Goal: Task Accomplishment & Management: Use online tool/utility

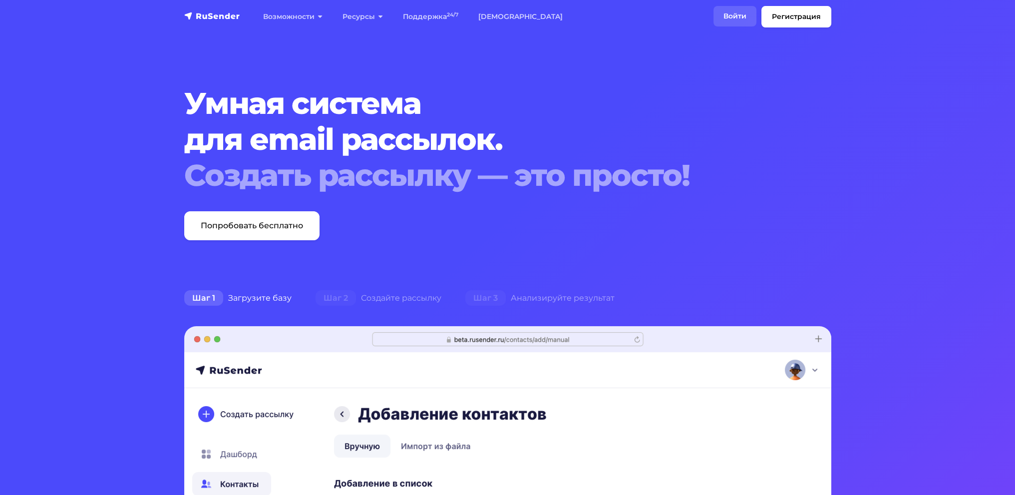
click at [737, 18] on link "Войти" at bounding box center [735, 16] width 43 height 20
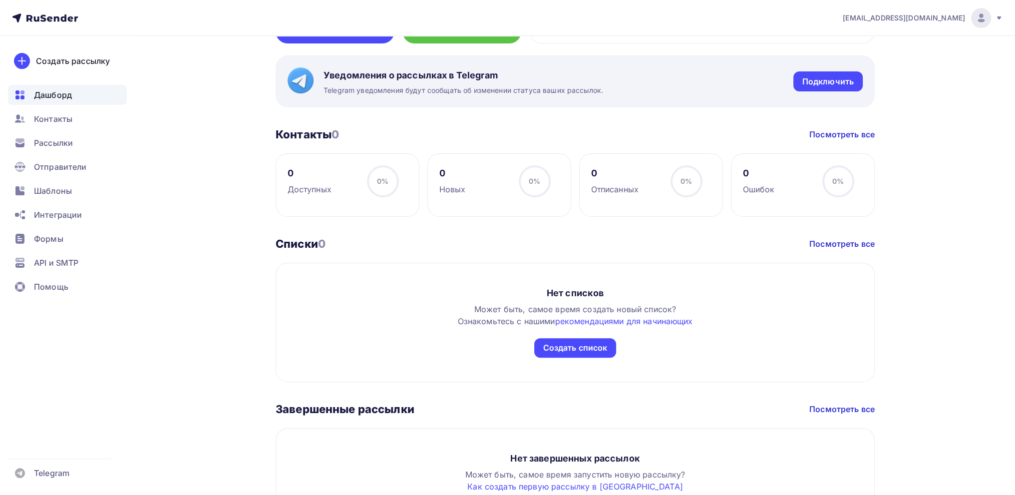
scroll to position [305, 0]
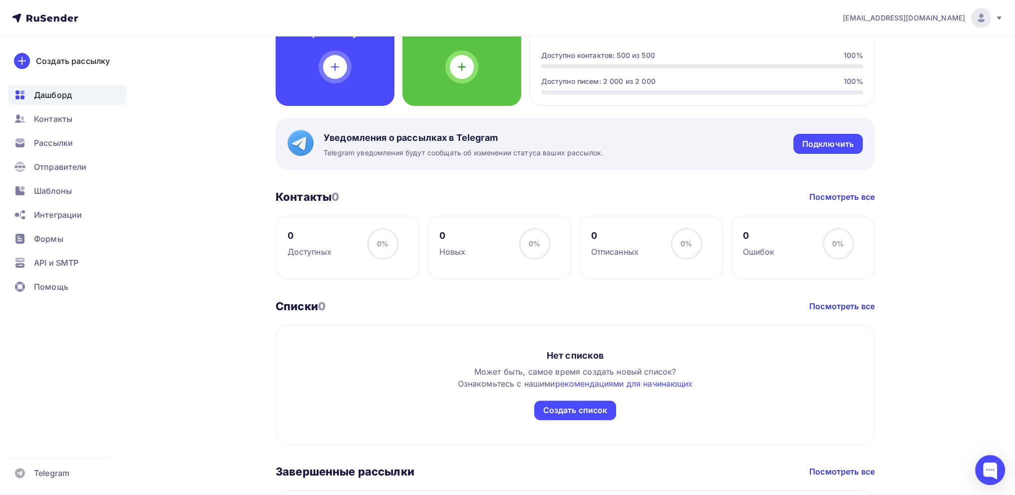
click at [364, 118] on div "Уведомления о рассылках в Telegram Telegram уведомления будут сообщать об измен…" at bounding box center [575, 144] width 599 height 52
click at [361, 105] on div "[PERSON_NAME] Пару шагов, чтобы начать работу! Закрыть Выполните эти шаги, чтоб…" at bounding box center [575, 179] width 599 height 860
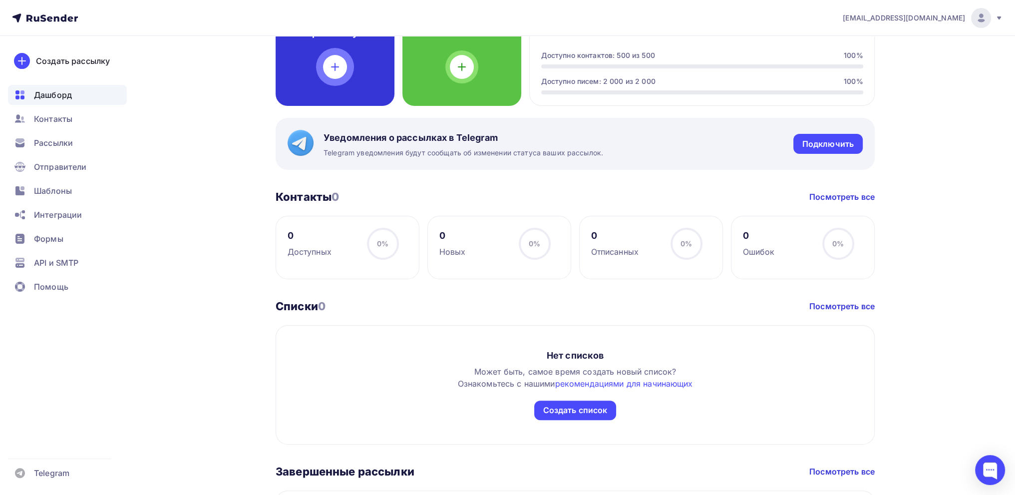
click at [361, 95] on div "Создать новую рассылку" at bounding box center [335, 50] width 119 height 112
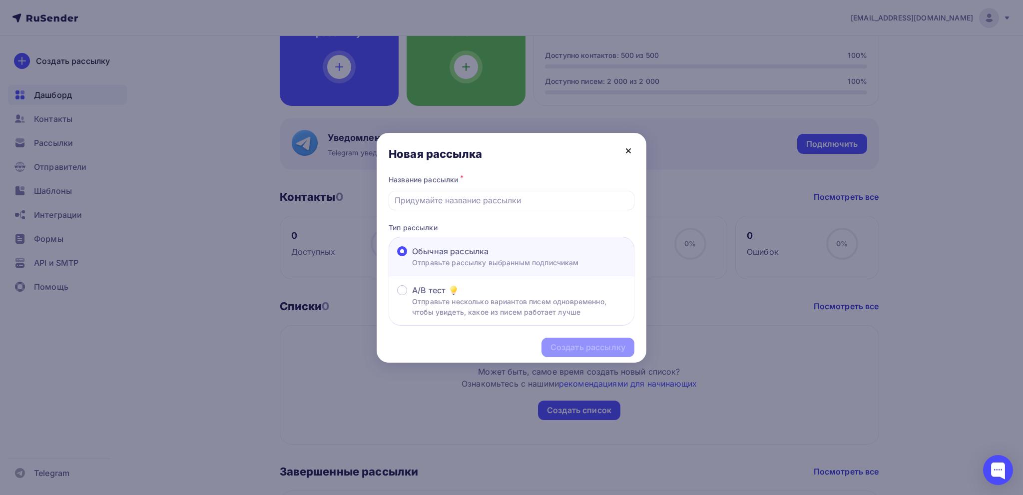
click at [625, 151] on icon at bounding box center [628, 151] width 12 height 12
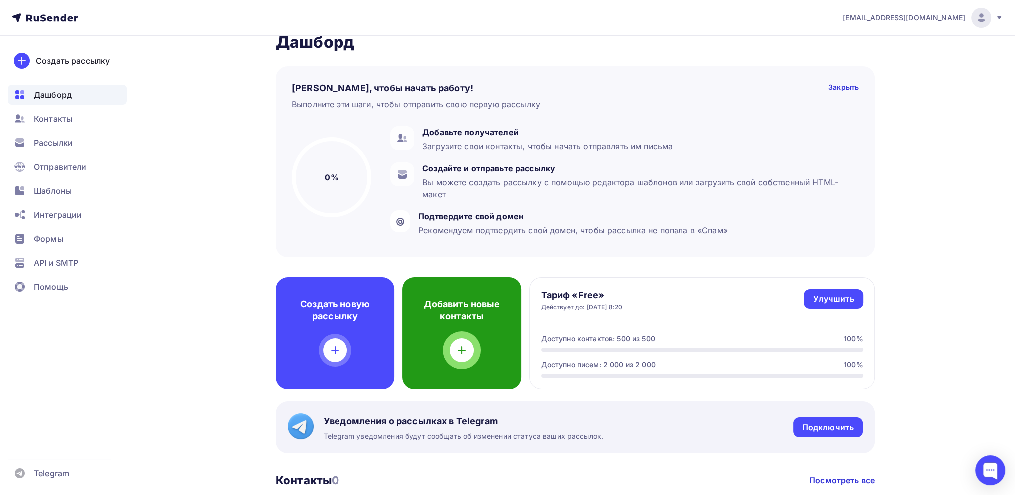
scroll to position [0, 0]
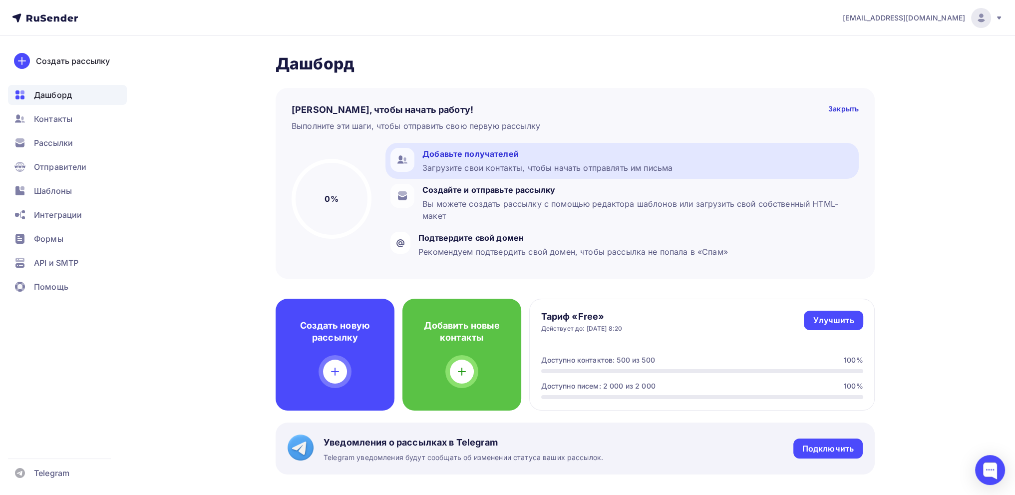
click at [626, 166] on div "Загрузите свои контакты, чтобы начать отправлять им письма" at bounding box center [547, 168] width 250 height 12
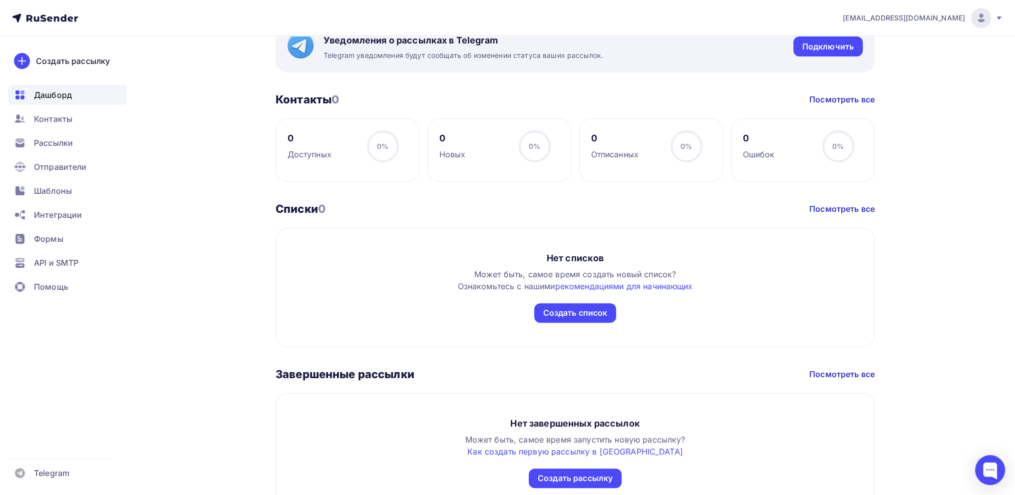
scroll to position [300, 0]
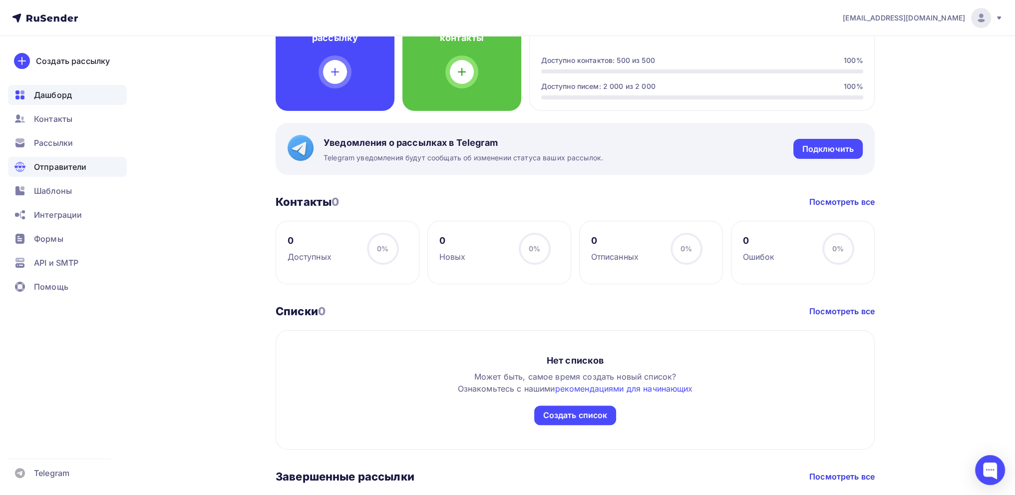
click at [110, 163] on div "Отправители" at bounding box center [67, 167] width 119 height 20
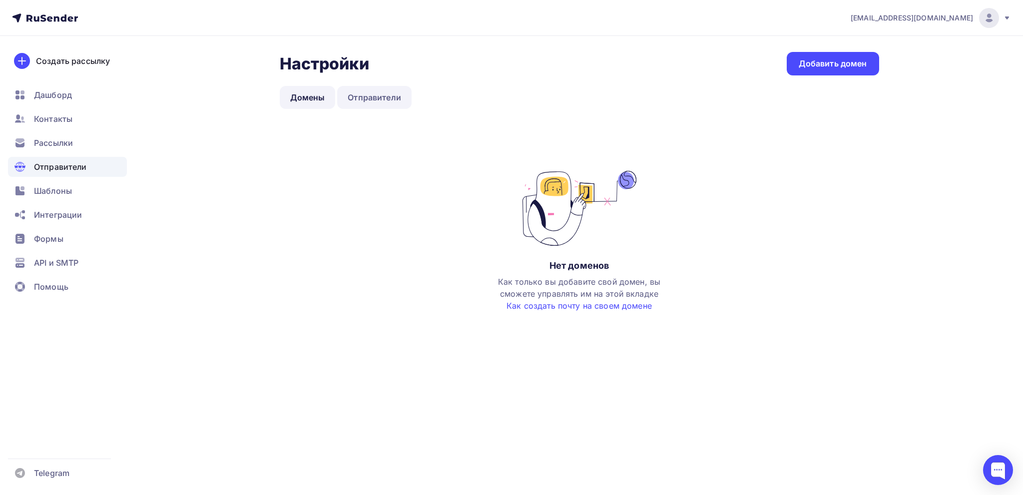
click at [410, 100] on link "Отправители" at bounding box center [374, 97] width 74 height 23
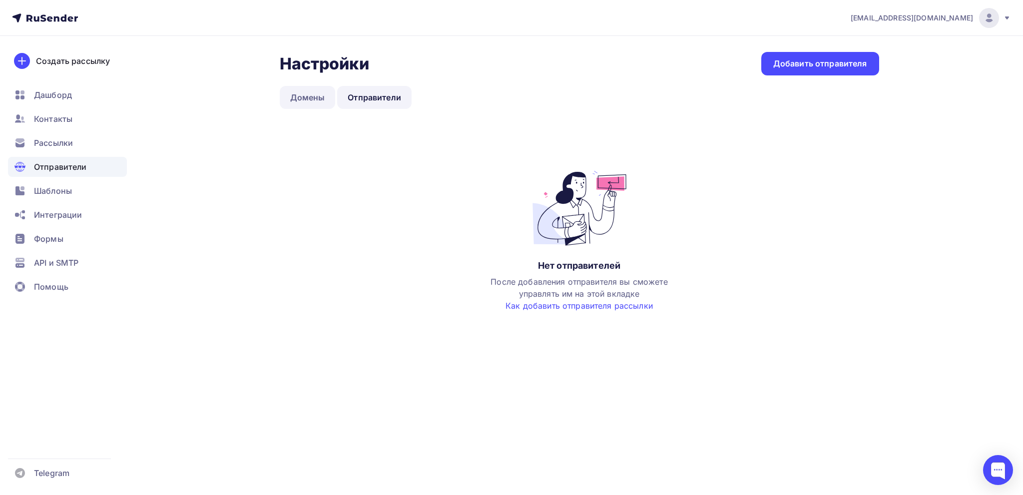
click at [304, 108] on link "Домены" at bounding box center [308, 97] width 56 height 23
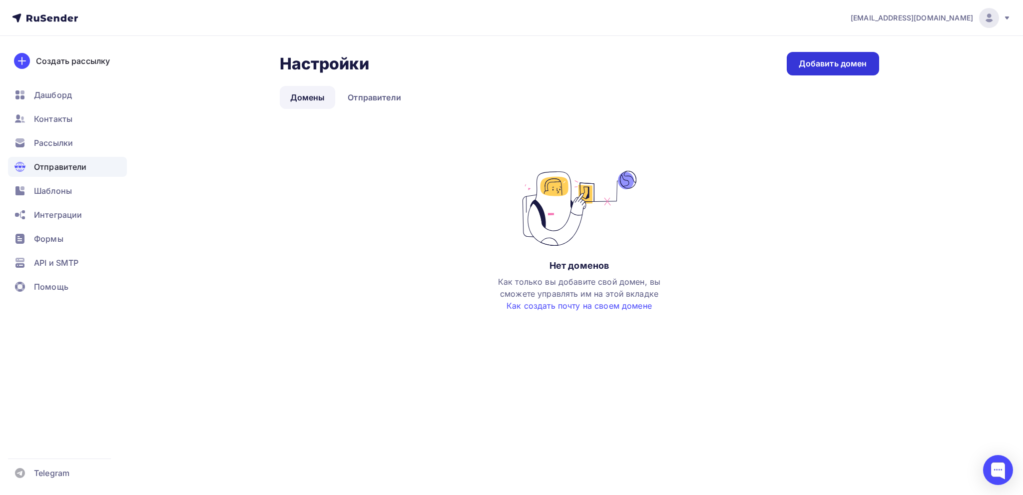
click at [809, 69] on div "Добавить домен" at bounding box center [832, 63] width 68 height 11
